Goal: Complete application form: Complete application form

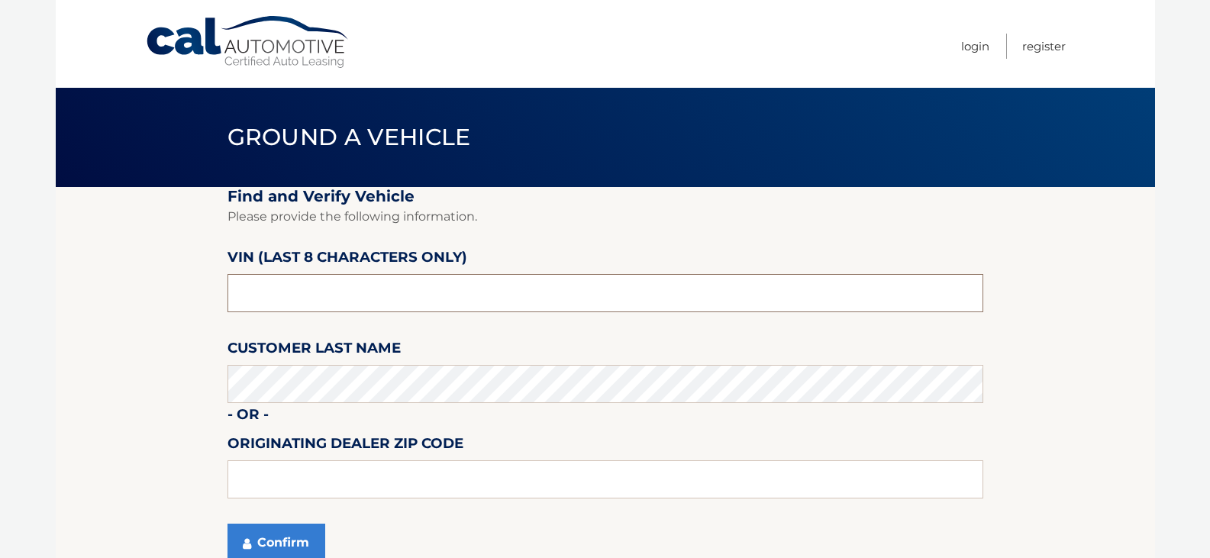
click at [340, 300] on input "text" at bounding box center [604, 293] width 755 height 38
type input "nt176522"
click at [227, 523] on button "Confirm" at bounding box center [276, 542] width 98 height 38
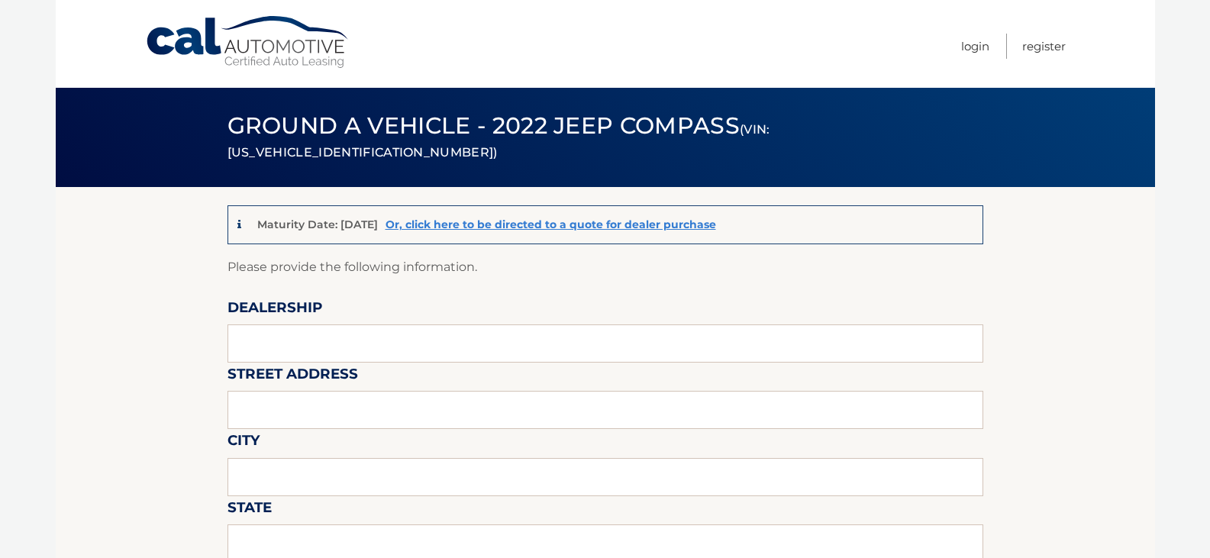
click at [308, 535] on input "text" at bounding box center [604, 543] width 755 height 38
click at [268, 338] on input "text" at bounding box center [604, 343] width 755 height 38
type input "[PERSON_NAME] CDJR"
click at [294, 397] on input "text" at bounding box center [604, 410] width 755 height 38
type input "[STREET_ADDRESS]"
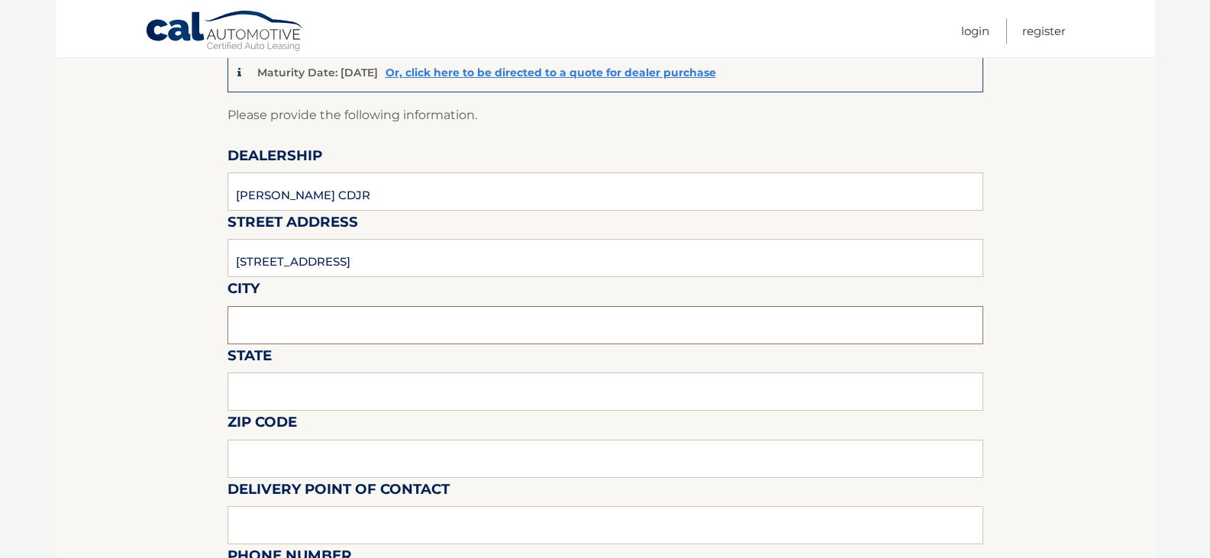
scroll to position [153, 0]
type input "erie"
type input "pa"
type input "16506"
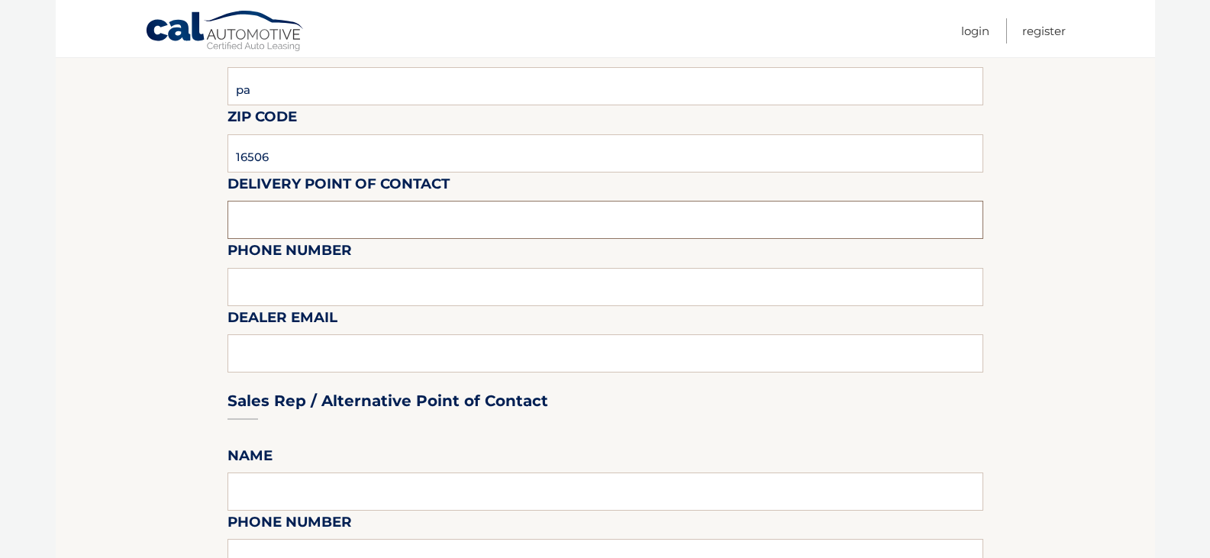
scroll to position [458, 0]
type input "[PERSON_NAME]"
type input "8148683635"
type input "z"
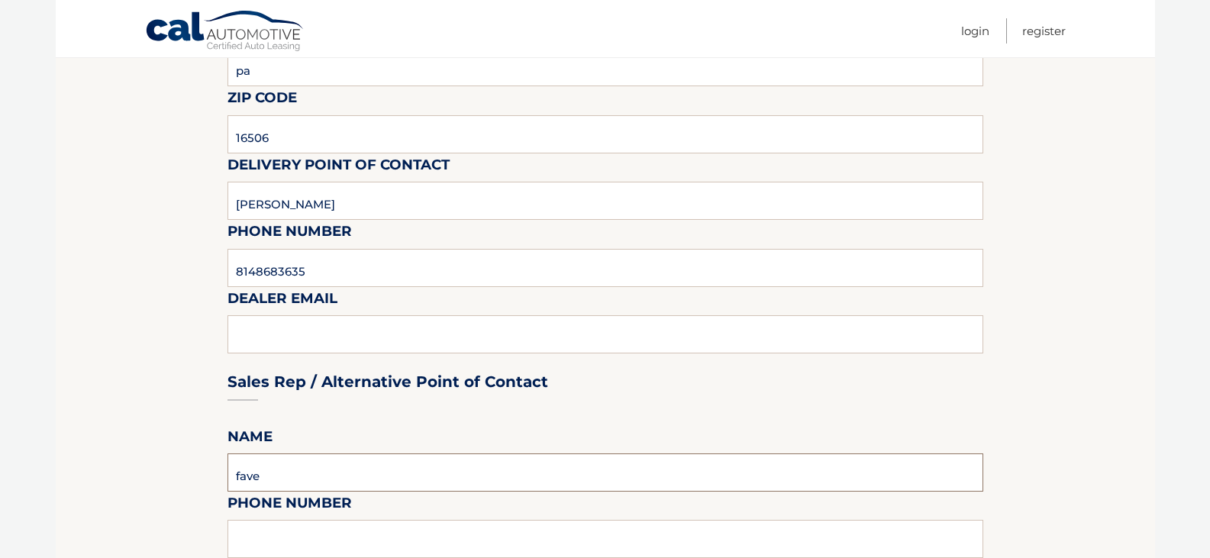
type input "f"
type input "[PERSON_NAME]"
type input "814.868.3635"
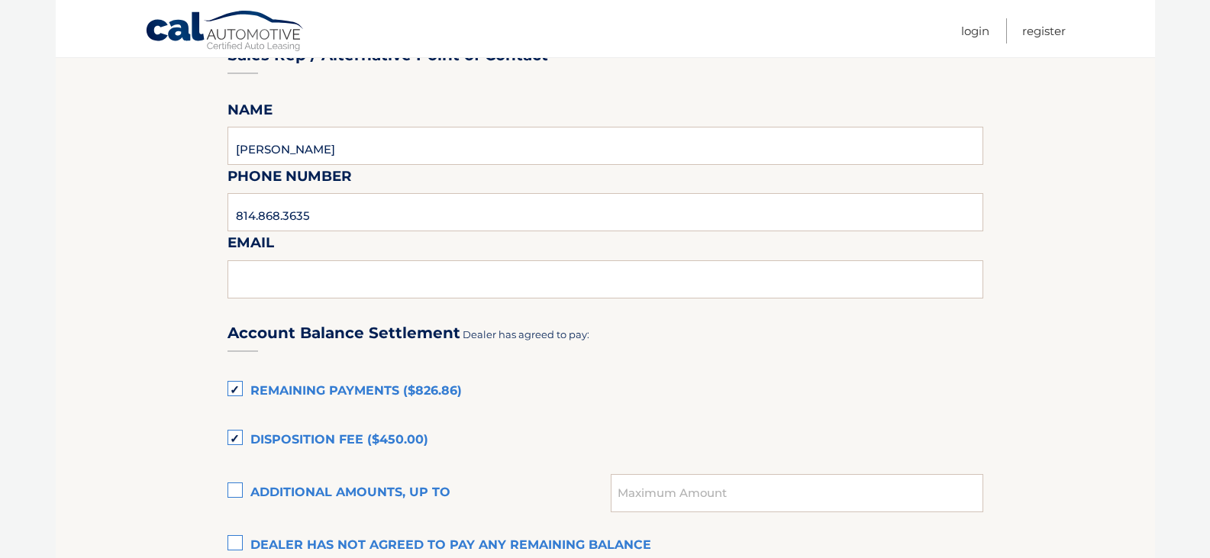
click at [226, 385] on section "Maturity Date: [DATE] Or, click here to be directed to a quote for dealer purch…" at bounding box center [605, 220] width 1099 height 1672
click at [237, 385] on label "Remaining Payments ($826.86)" at bounding box center [604, 391] width 755 height 31
click at [0, 0] on input "Remaining Payments ($826.86)" at bounding box center [0, 0] width 0 height 0
click at [229, 432] on label "Disposition Fee ($450.00)" at bounding box center [604, 440] width 755 height 31
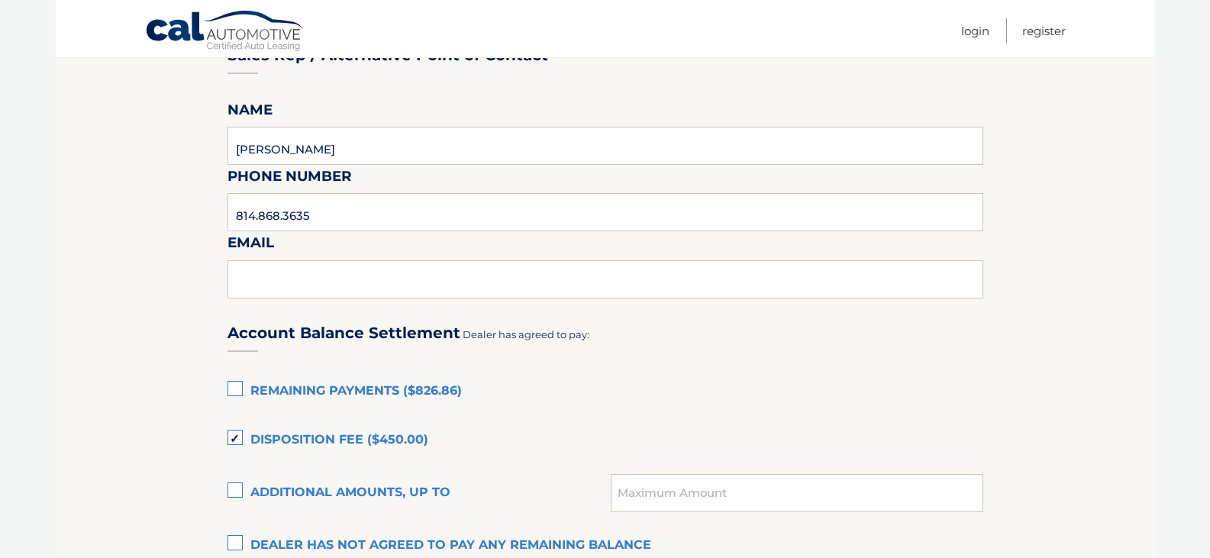
click at [0, 0] on input "Disposition Fee ($450.00)" at bounding box center [0, 0] width 0 height 0
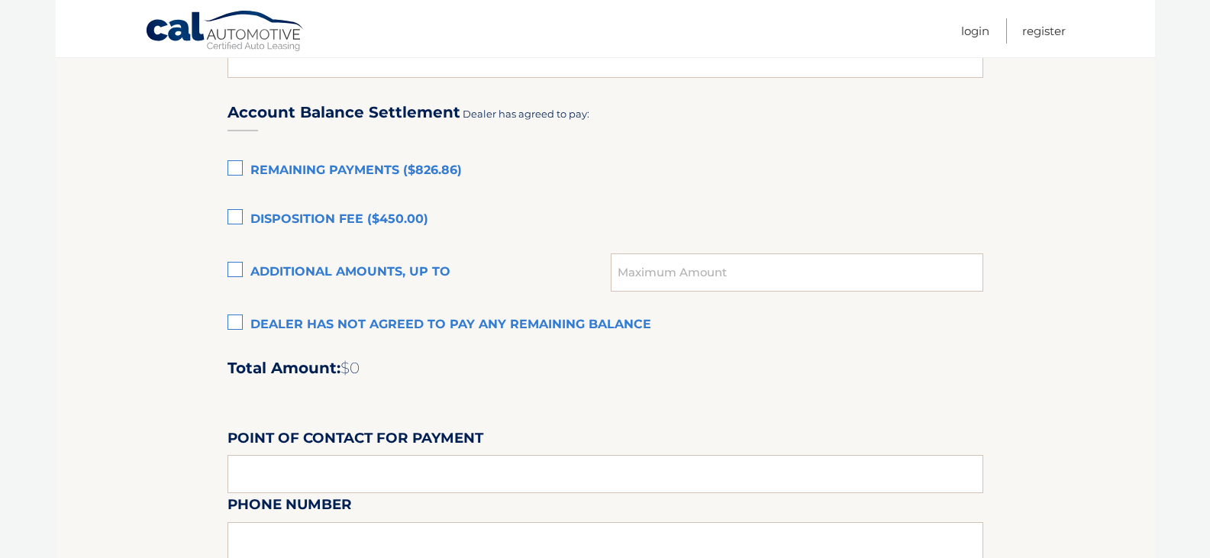
scroll to position [1032, 0]
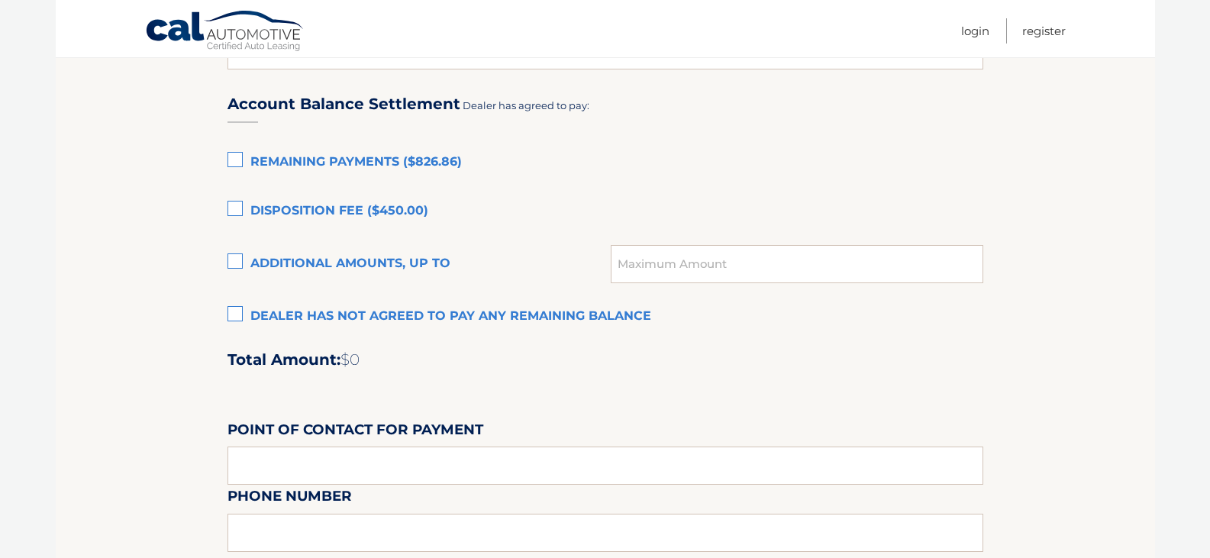
click at [236, 314] on label "Dealer has not agreed to pay any remaining balance" at bounding box center [604, 316] width 755 height 31
click at [0, 0] on input "Dealer has not agreed to pay any remaining balance" at bounding box center [0, 0] width 0 height 0
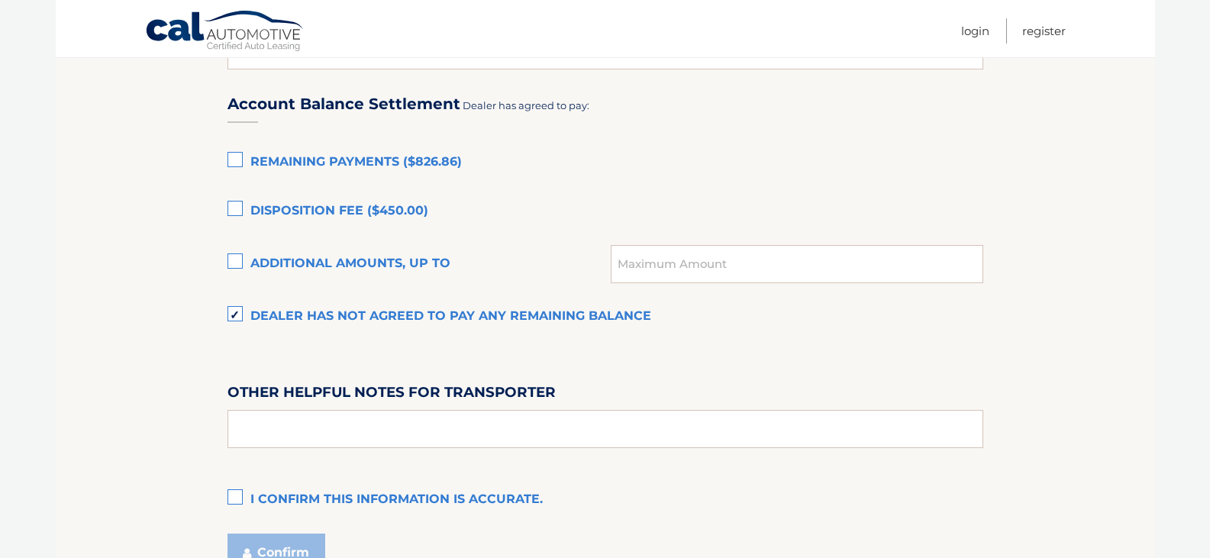
click at [235, 317] on label "Dealer has not agreed to pay any remaining balance" at bounding box center [604, 316] width 755 height 31
click at [0, 0] on input "Dealer has not agreed to pay any remaining balance" at bounding box center [0, 0] width 0 height 0
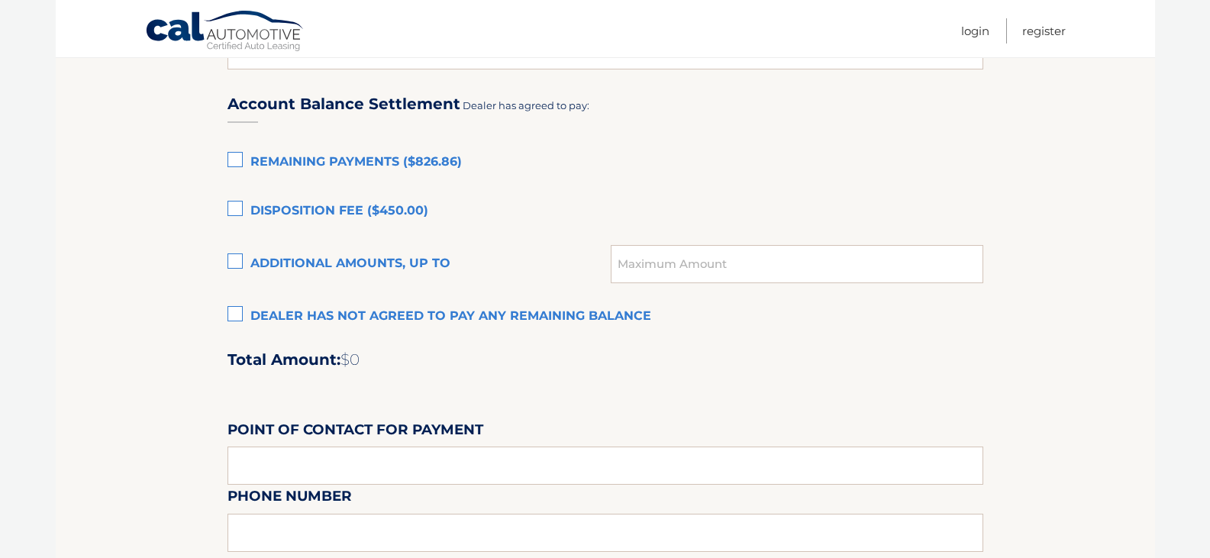
click at [235, 166] on label "Remaining Payments ($826.86)" at bounding box center [604, 162] width 755 height 31
click at [0, 0] on input "Remaining Payments ($826.86)" at bounding box center [0, 0] width 0 height 0
click at [236, 208] on label "Disposition Fee ($450.00)" at bounding box center [604, 211] width 755 height 31
click at [0, 0] on input "Disposition Fee ($450.00)" at bounding box center [0, 0] width 0 height 0
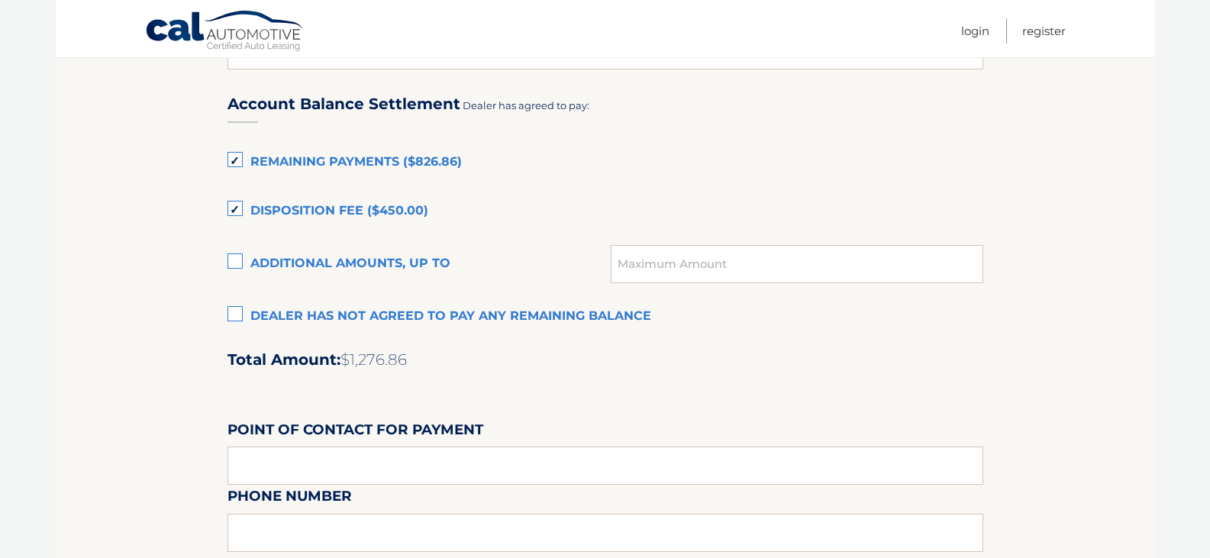
click at [230, 262] on label "Additional amounts, up to" at bounding box center [419, 264] width 384 height 31
click at [0, 0] on input "Additional amounts, up to" at bounding box center [0, 0] width 0 height 0
click at [752, 264] on input "text" at bounding box center [796, 264] width 372 height 38
type input "1286.86"
click at [235, 161] on label "Remaining Payments ($826.86)" at bounding box center [604, 162] width 755 height 31
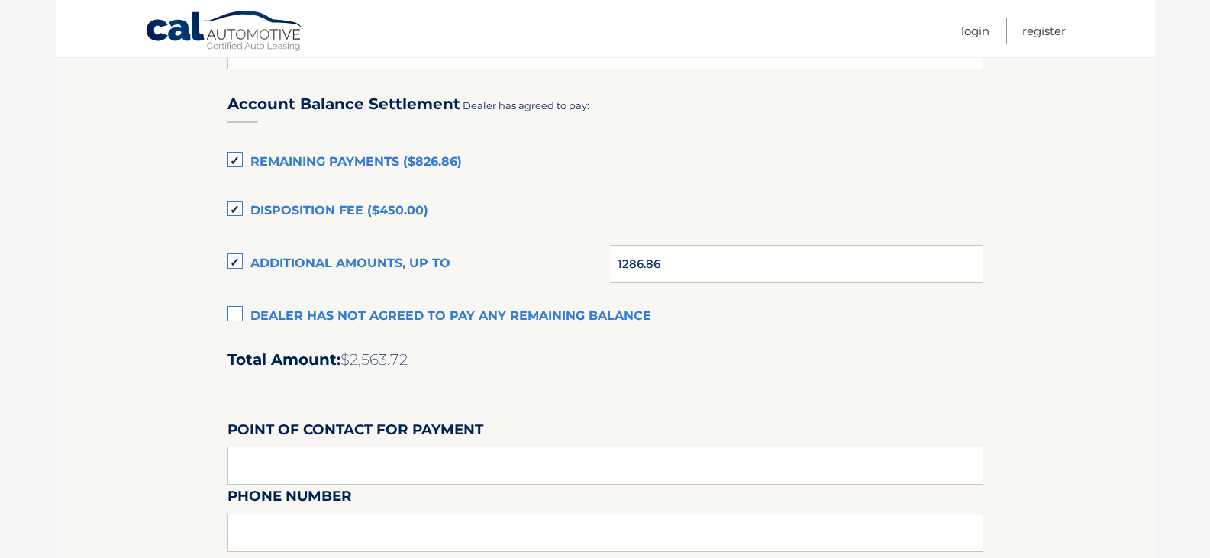
click at [0, 0] on input "Remaining Payments ($826.86)" at bounding box center [0, 0] width 0 height 0
click at [230, 212] on label "Disposition Fee ($450.00)" at bounding box center [604, 211] width 755 height 31
click at [0, 0] on input "Disposition Fee ($450.00)" at bounding box center [0, 0] width 0 height 0
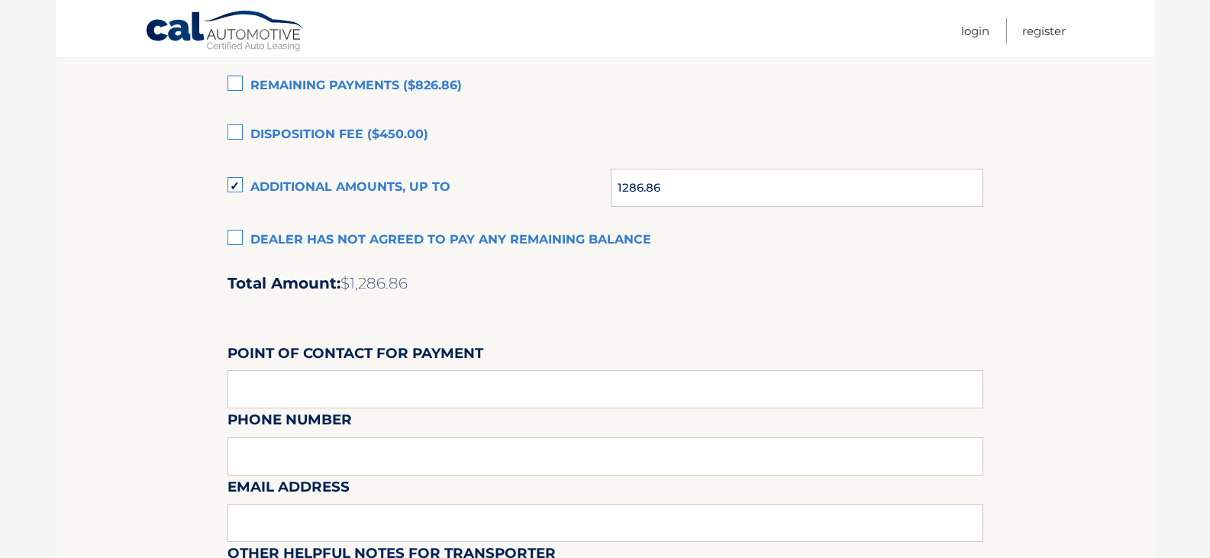
click at [227, 130] on label "Disposition Fee ($450.00)" at bounding box center [604, 135] width 755 height 31
click at [0, 0] on input "Disposition Fee ($450.00)" at bounding box center [0, 0] width 0 height 0
click at [235, 191] on label "Additional amounts, up to" at bounding box center [419, 187] width 384 height 31
click at [0, 0] on input "Additional amounts, up to" at bounding box center [0, 0] width 0 height 0
click at [240, 88] on label "Remaining Payments ($826.86)" at bounding box center [604, 86] width 755 height 31
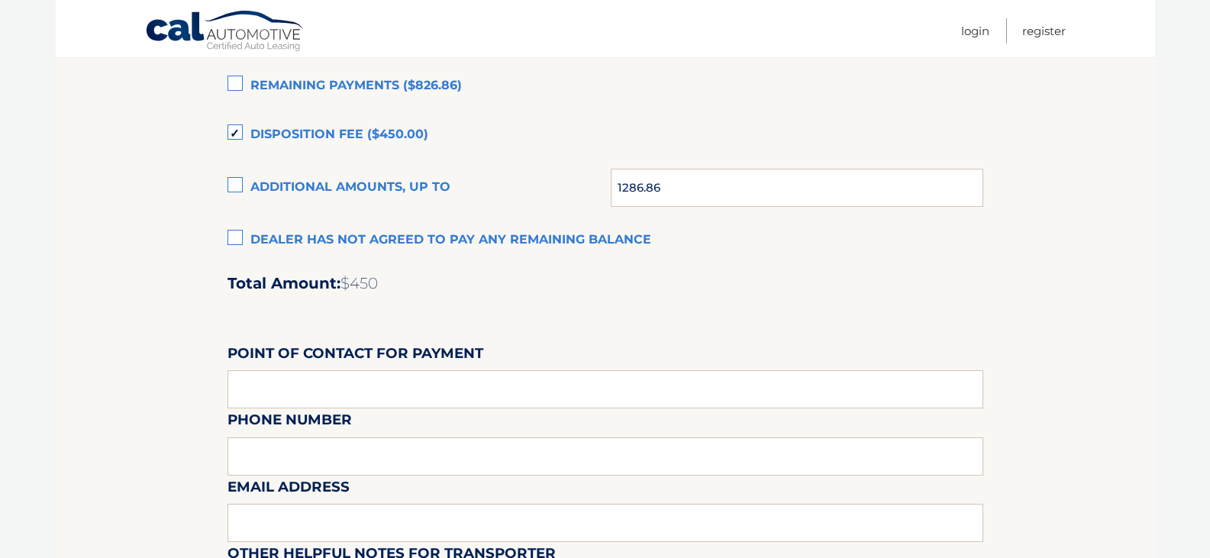
click at [0, 0] on input "Remaining Payments ($826.86)" at bounding box center [0, 0] width 0 height 0
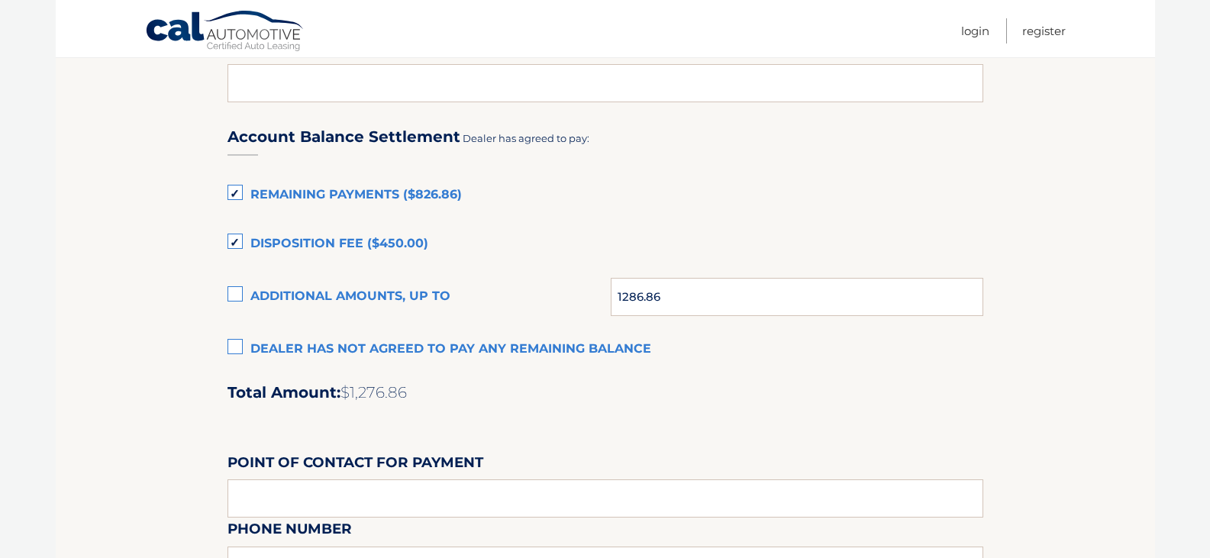
scroll to position [1184, 0]
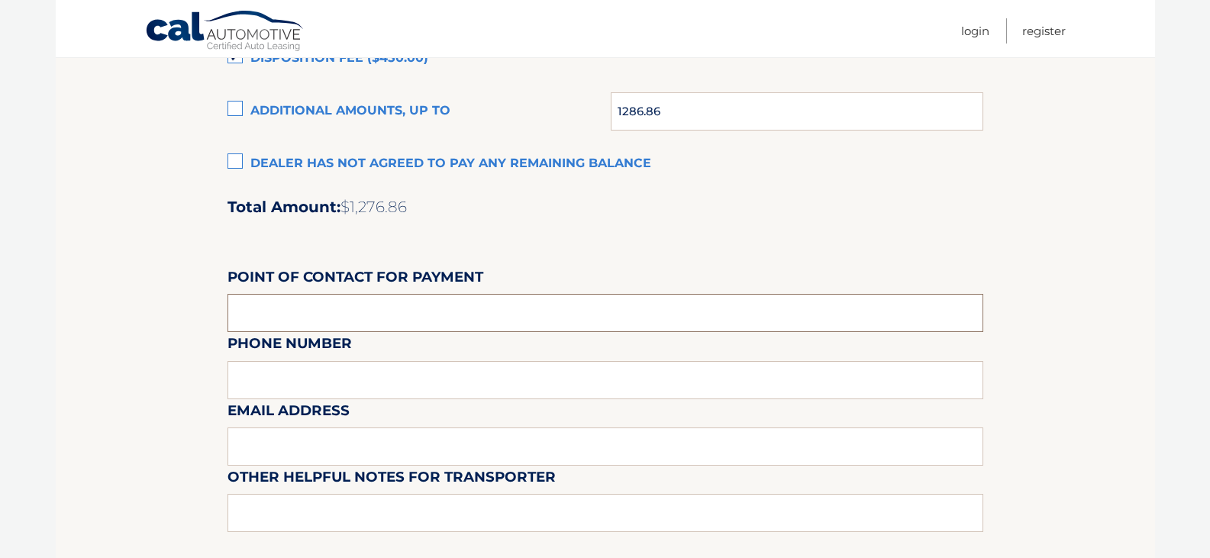
click at [374, 296] on input "text" at bounding box center [604, 313] width 755 height 38
type input "[PERSON_NAME]"
click at [302, 378] on div "Email Address" at bounding box center [604, 365] width 755 height 66
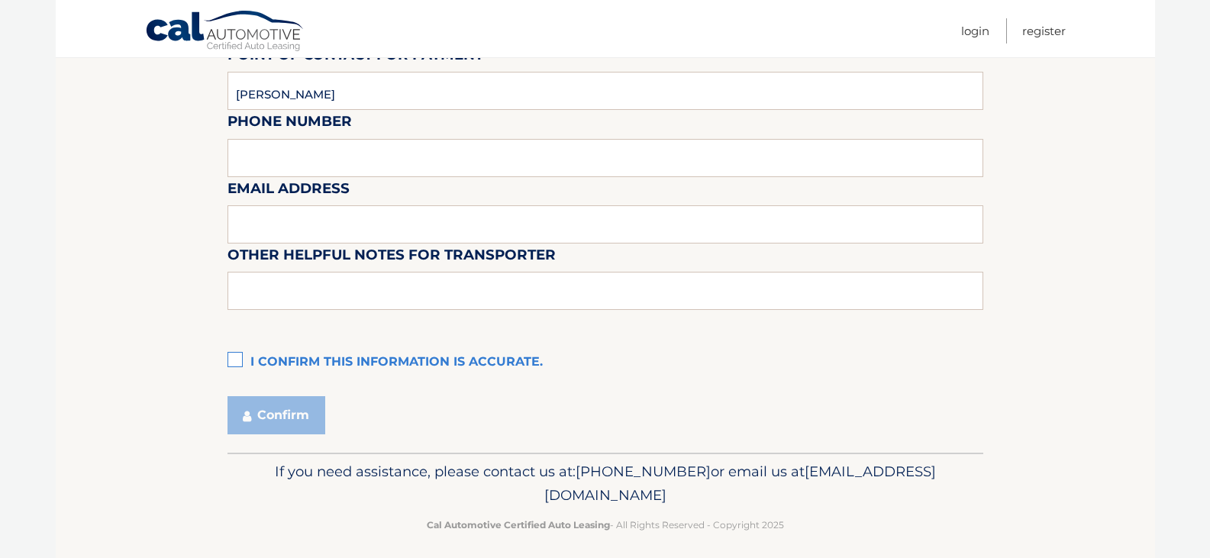
scroll to position [1413, 0]
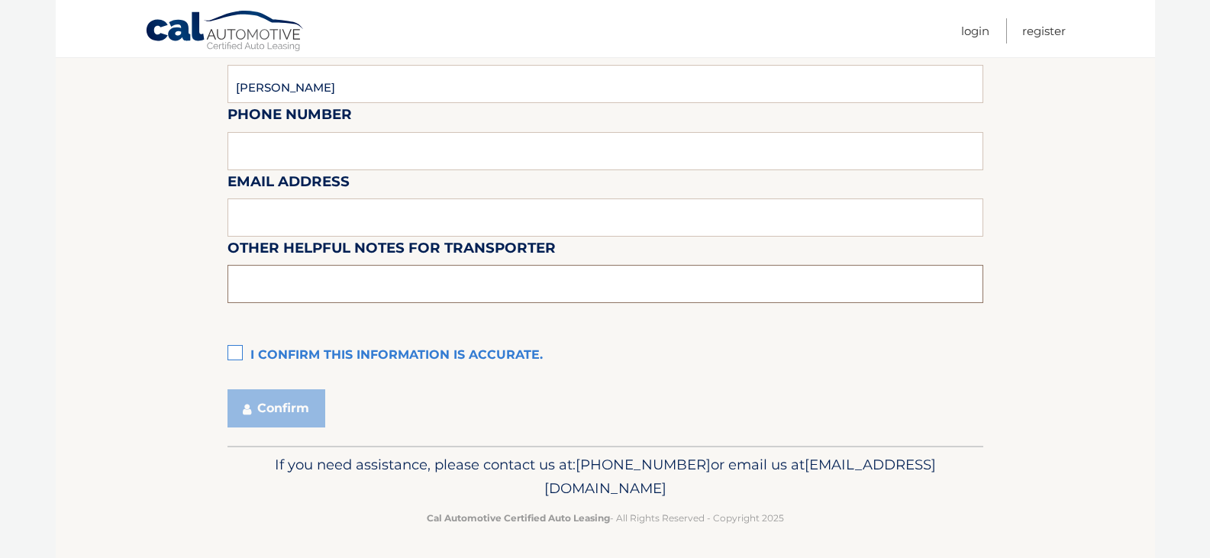
click at [288, 285] on input "text" at bounding box center [604, 284] width 755 height 38
type input "dealer will pay 1286.86 - not to exceed thanks"
click at [230, 356] on label "I confirm this information is accurate." at bounding box center [604, 355] width 755 height 31
click at [0, 0] on input "I confirm this information is accurate." at bounding box center [0, 0] width 0 height 0
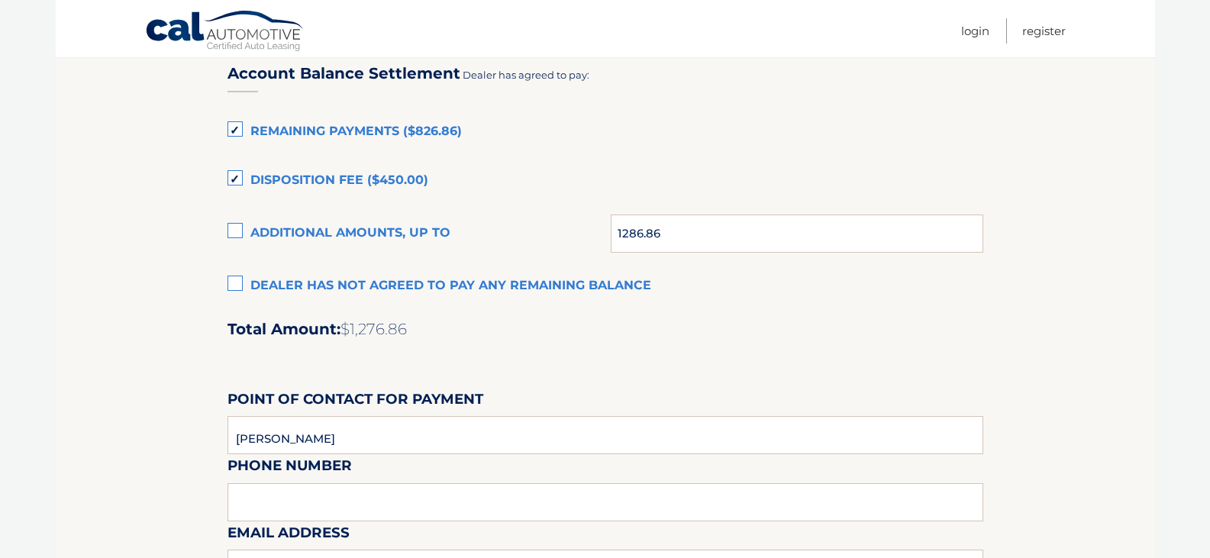
scroll to position [1036, 0]
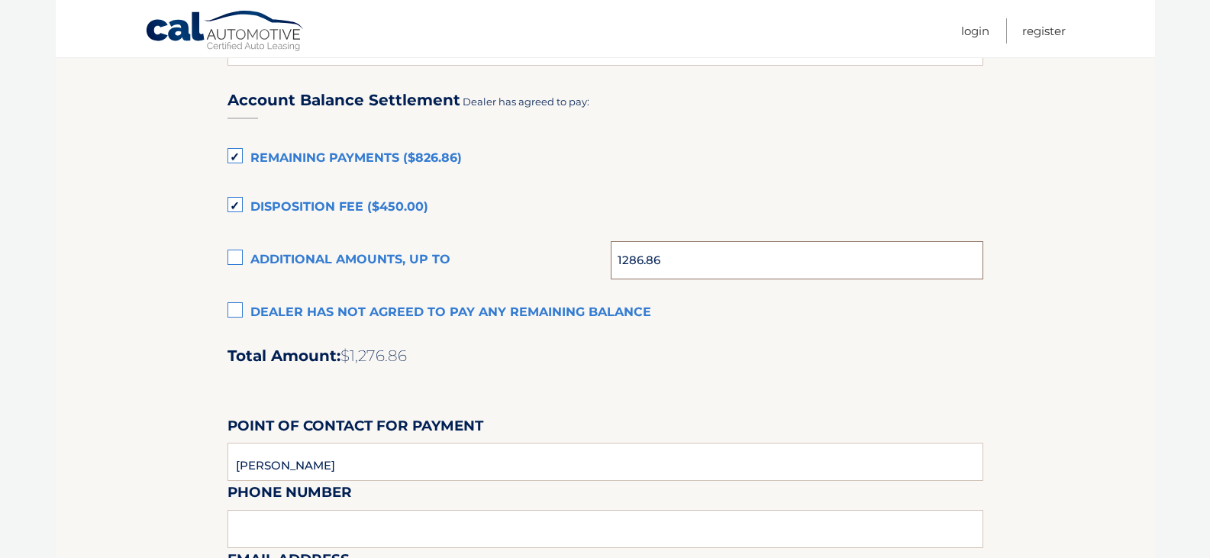
click at [668, 246] on input "1286.86" at bounding box center [796, 260] width 372 height 38
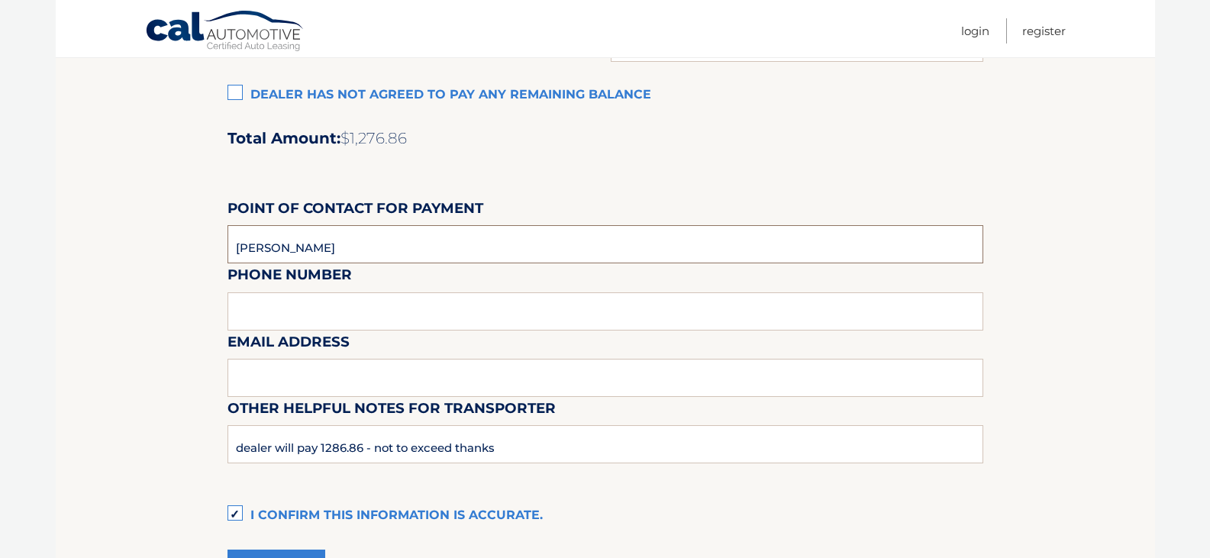
scroll to position [1341, 0]
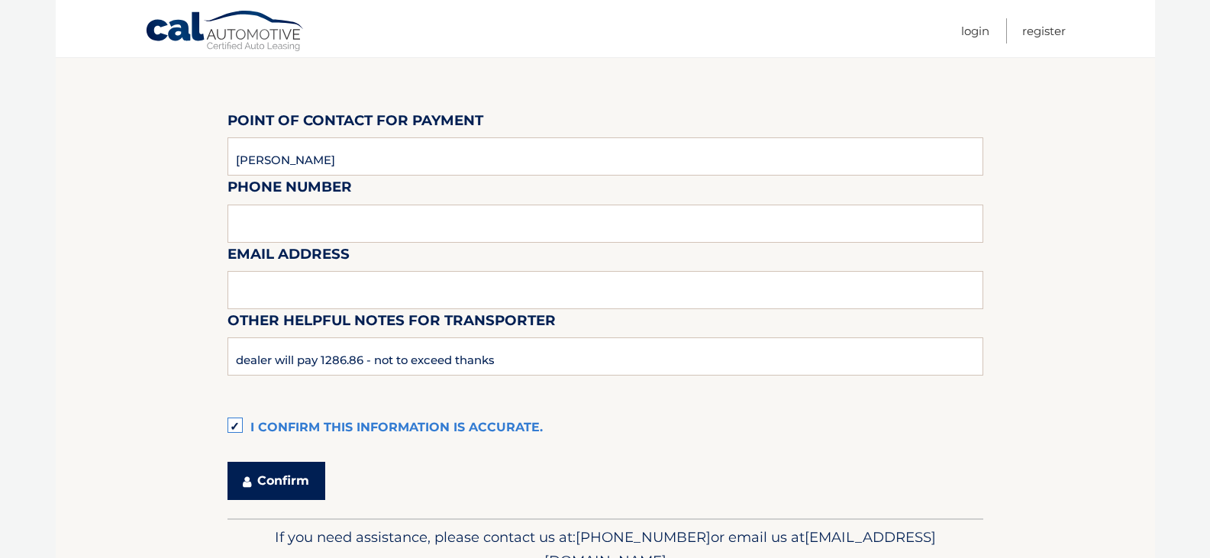
click at [238, 468] on button "Confirm" at bounding box center [276, 481] width 98 height 38
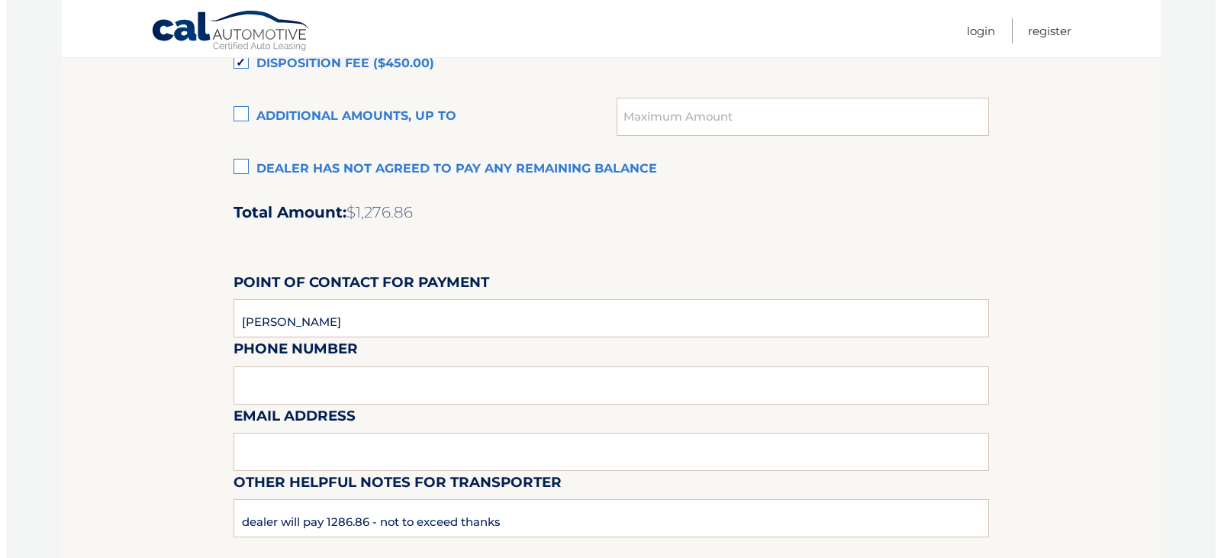
scroll to position [1112, 0]
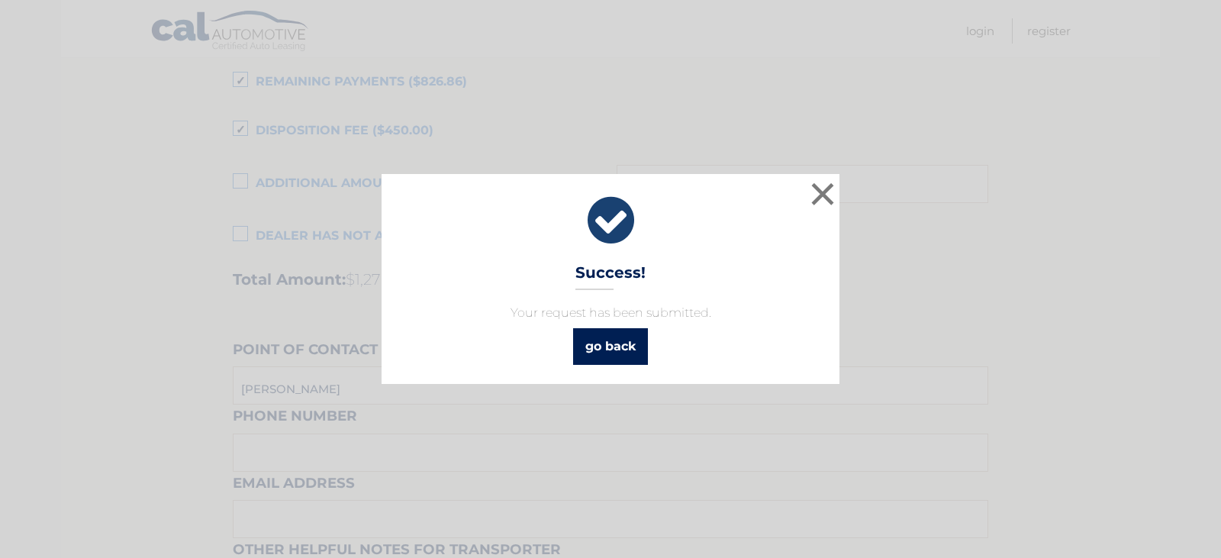
click at [597, 333] on link "go back" at bounding box center [610, 346] width 75 height 37
